Goal: Check status

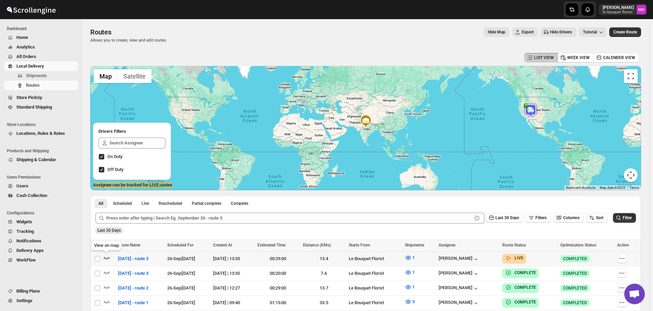
click at [109, 256] on icon "button" at bounding box center [106, 258] width 7 height 7
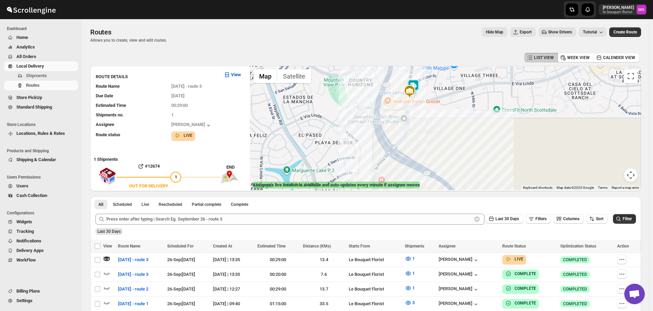
click at [419, 82] on img at bounding box center [413, 86] width 14 height 14
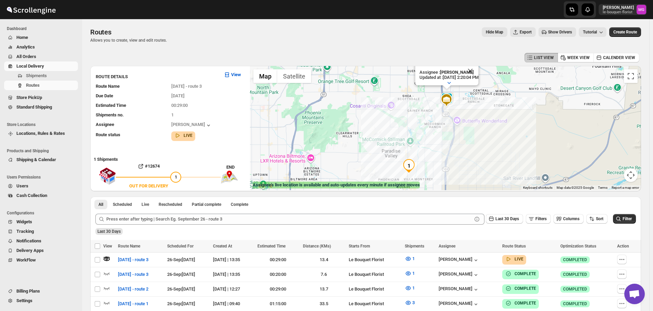
drag, startPoint x: 523, startPoint y: 171, endPoint x: 512, endPoint y: 144, distance: 29.7
click at [512, 144] on div "Assignee : [PERSON_NAME] Updated at : [DATE] 2:20:04 PM Duty mode Enabled Batte…" at bounding box center [445, 128] width 391 height 124
